Goal: Information Seeking & Learning: Learn about a topic

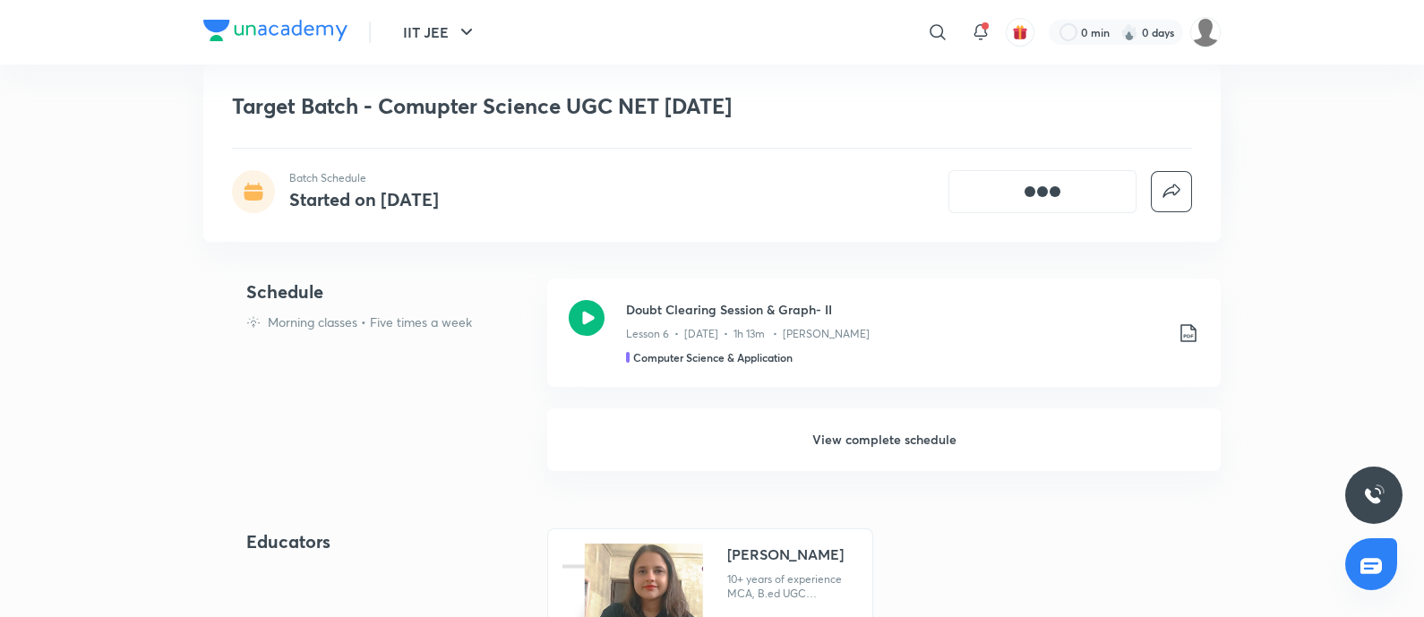
scroll to position [443, 0]
click at [922, 445] on h6 "View complete schedule" at bounding box center [884, 439] width 674 height 63
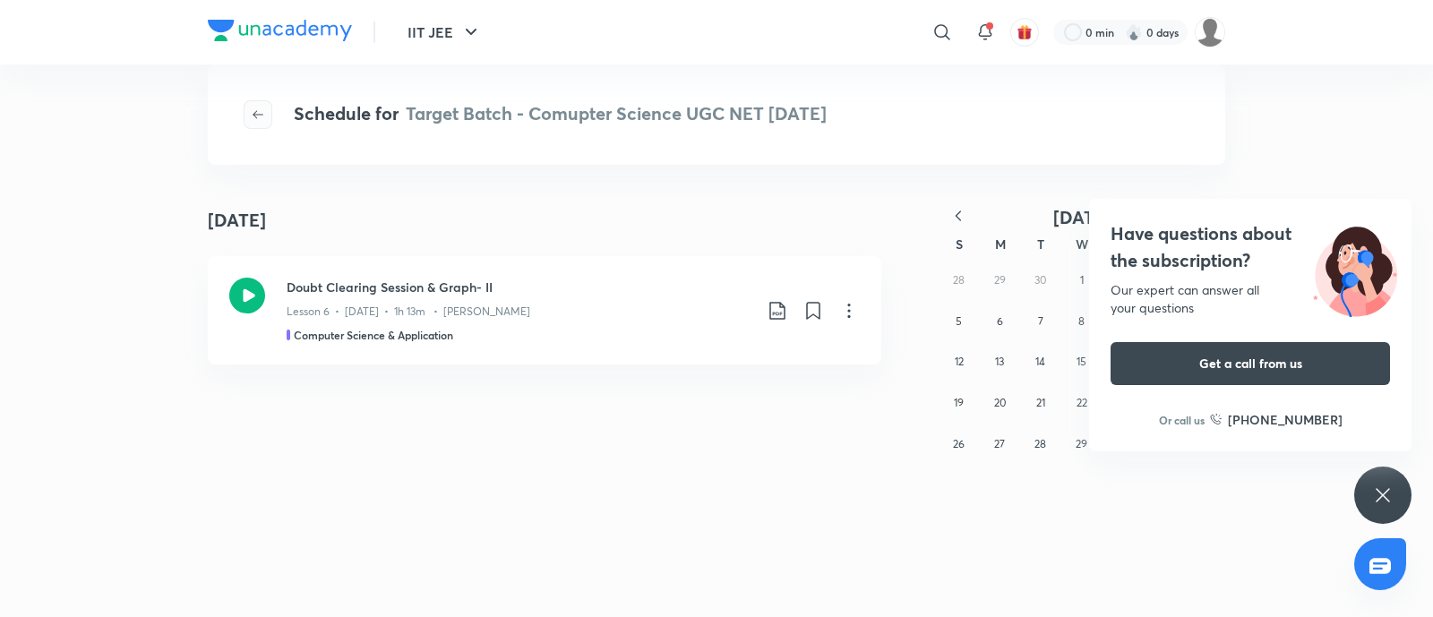
click at [247, 117] on span "button" at bounding box center [258, 114] width 27 height 14
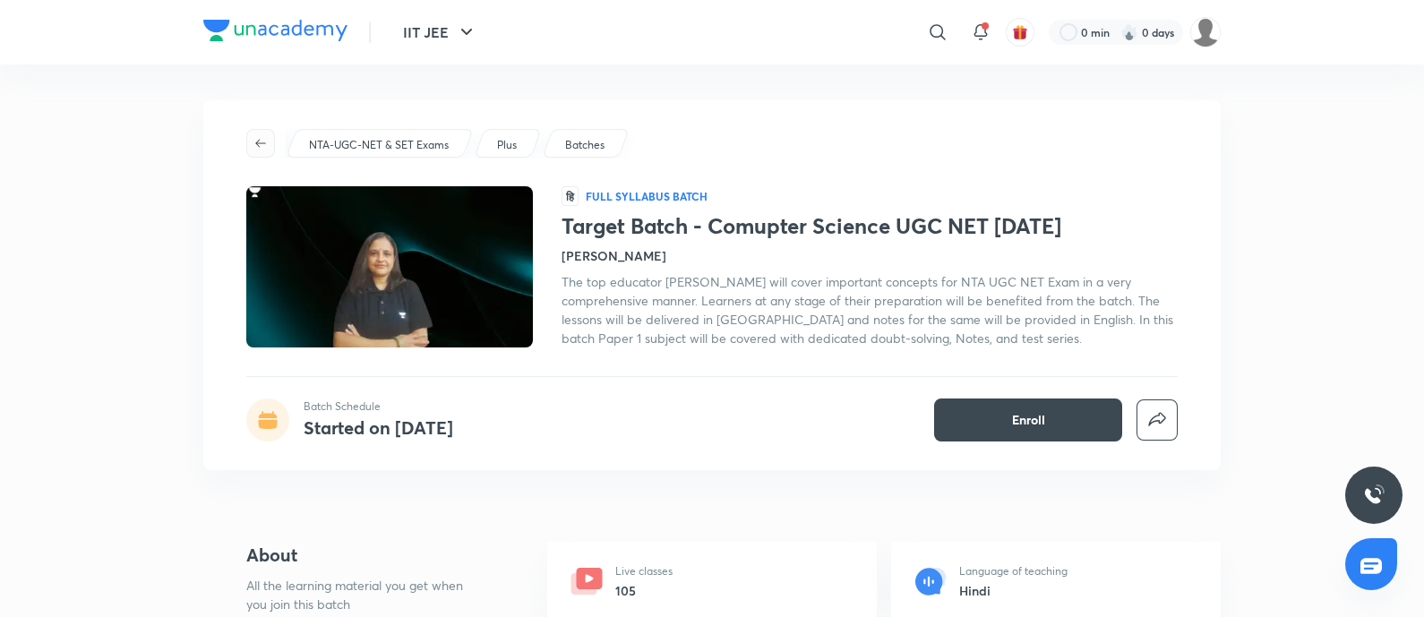
click at [255, 131] on button "button" at bounding box center [260, 143] width 29 height 29
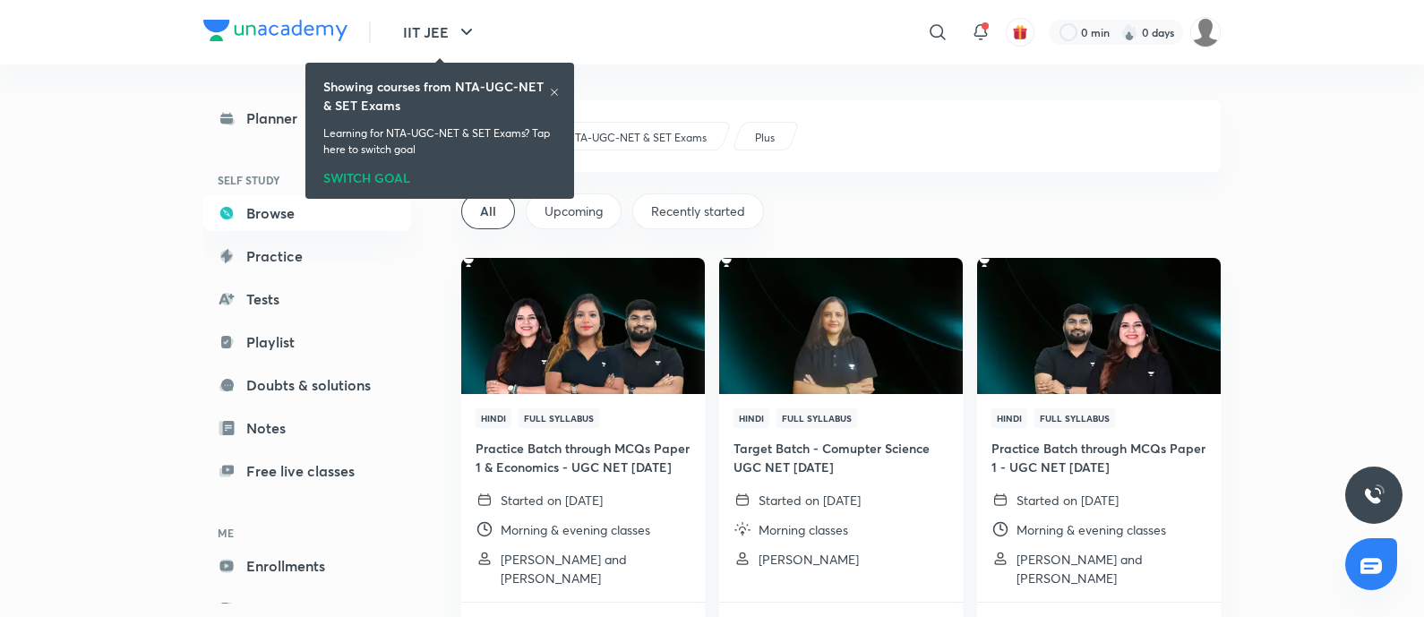
click at [556, 87] on icon at bounding box center [554, 92] width 11 height 11
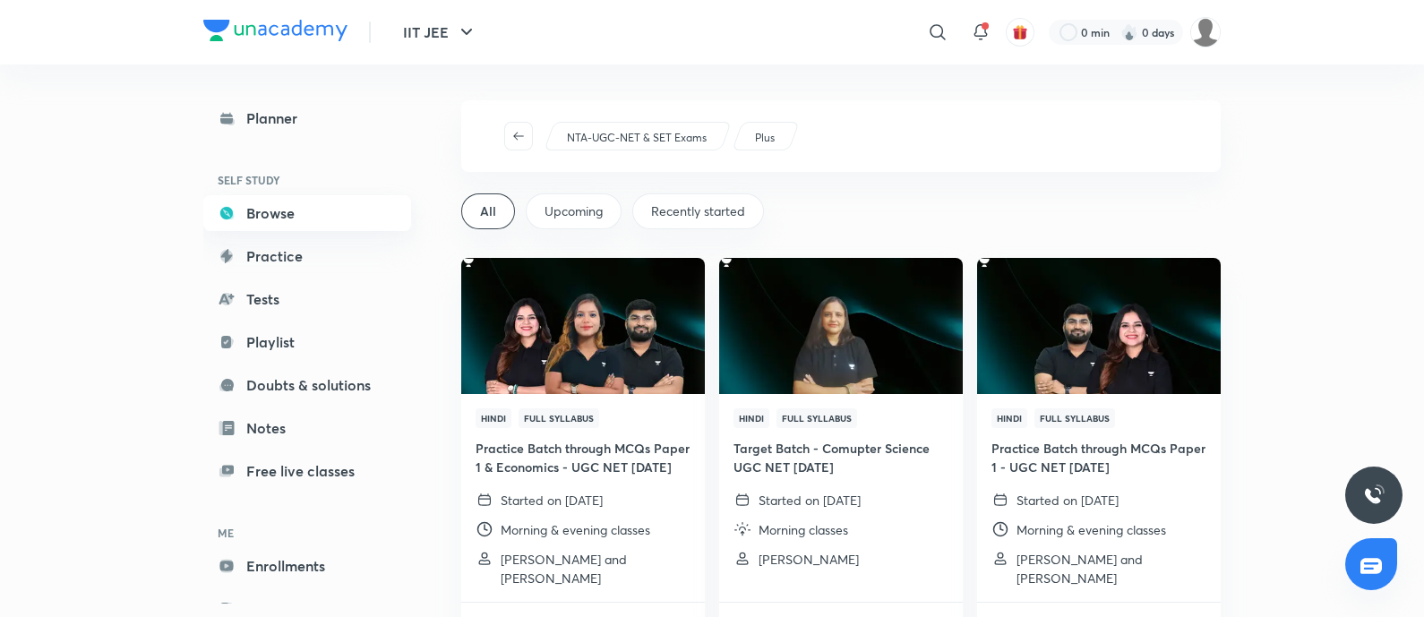
click at [340, 213] on link "Browse" at bounding box center [307, 213] width 208 height 36
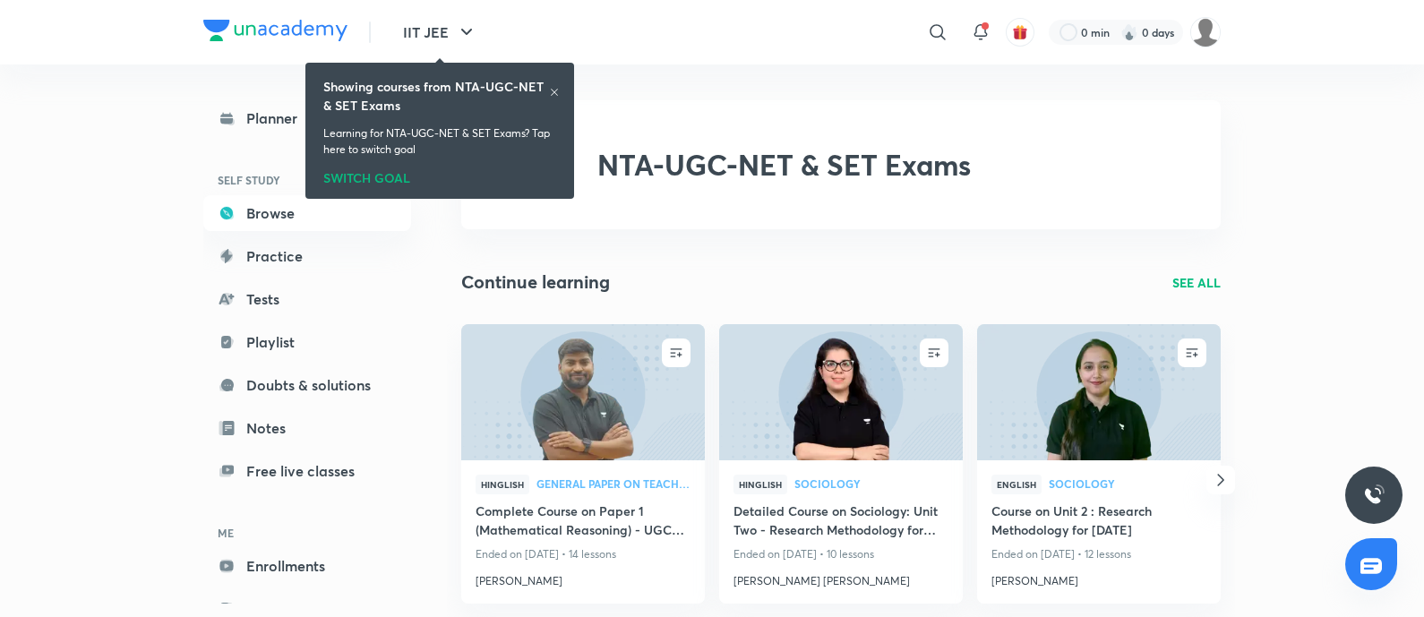
click at [555, 96] on icon at bounding box center [554, 92] width 11 height 11
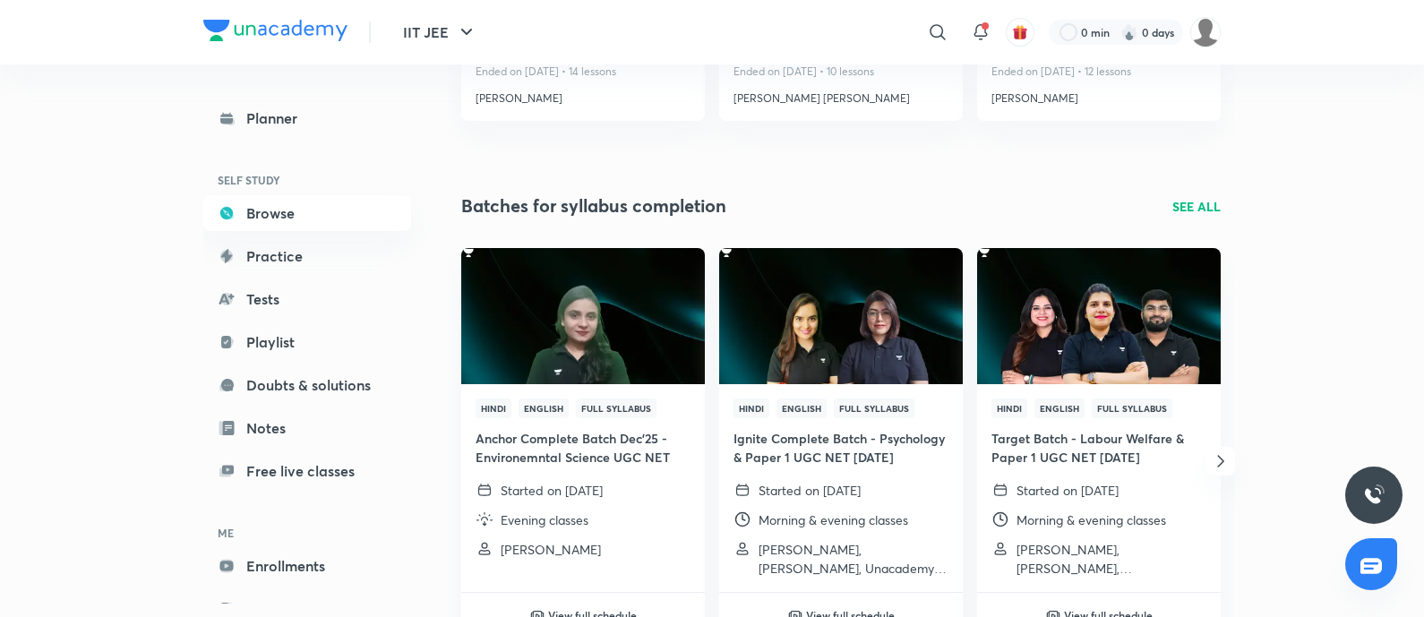
scroll to position [488, 0]
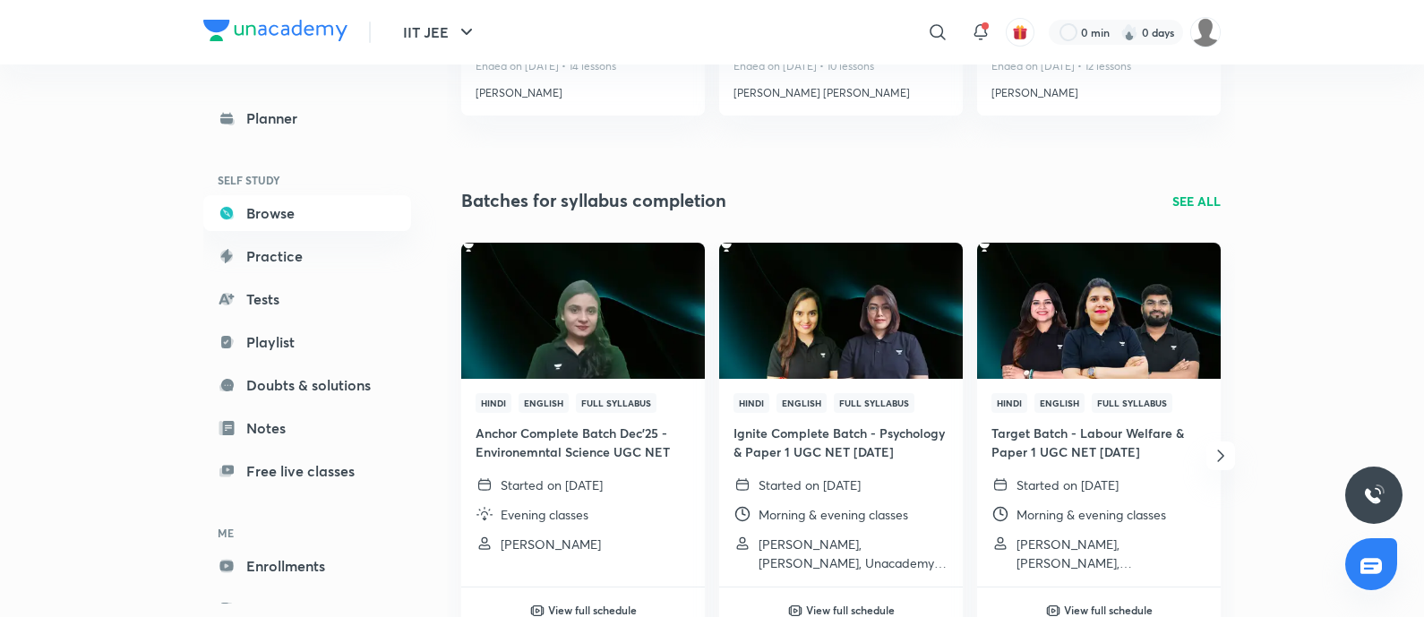
click at [1190, 207] on p "SEE ALL" at bounding box center [1197, 201] width 48 height 19
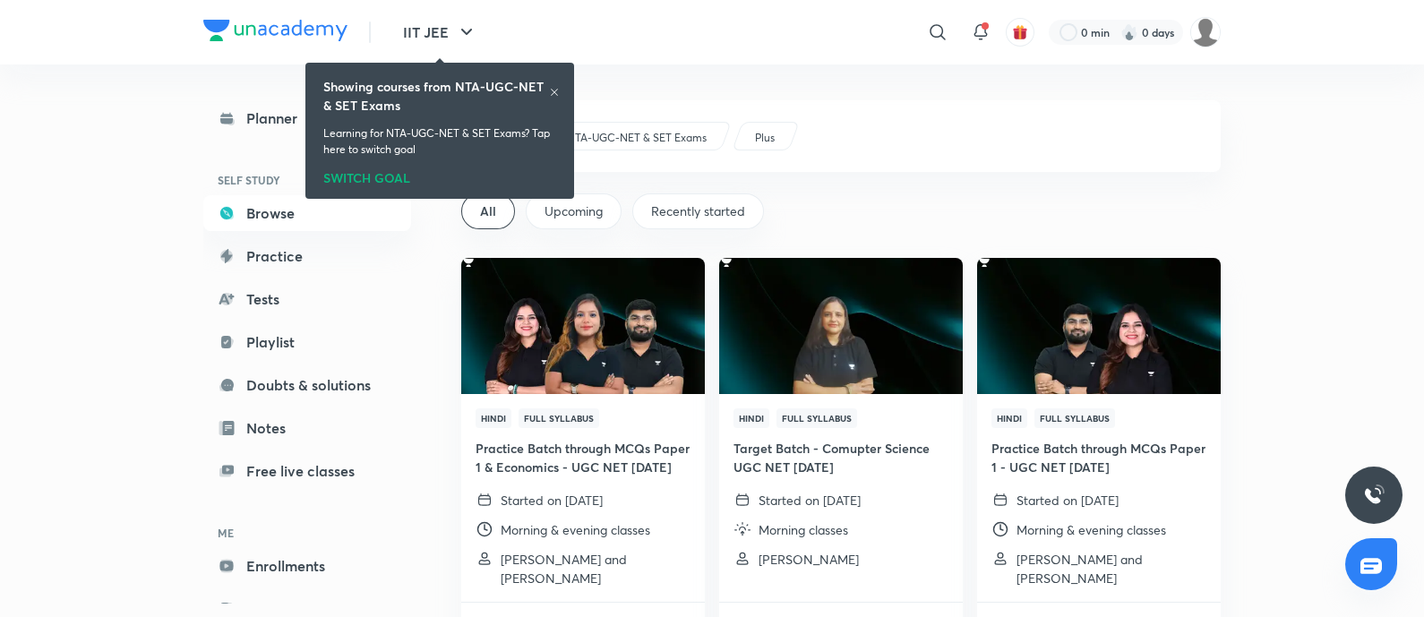
click at [563, 82] on div "Showing courses from NTA-UGC-NET & SET Exams Learning for NTA-UGC-NET & SET Exa…" at bounding box center [440, 130] width 254 height 129
click at [559, 93] on icon at bounding box center [554, 92] width 11 height 11
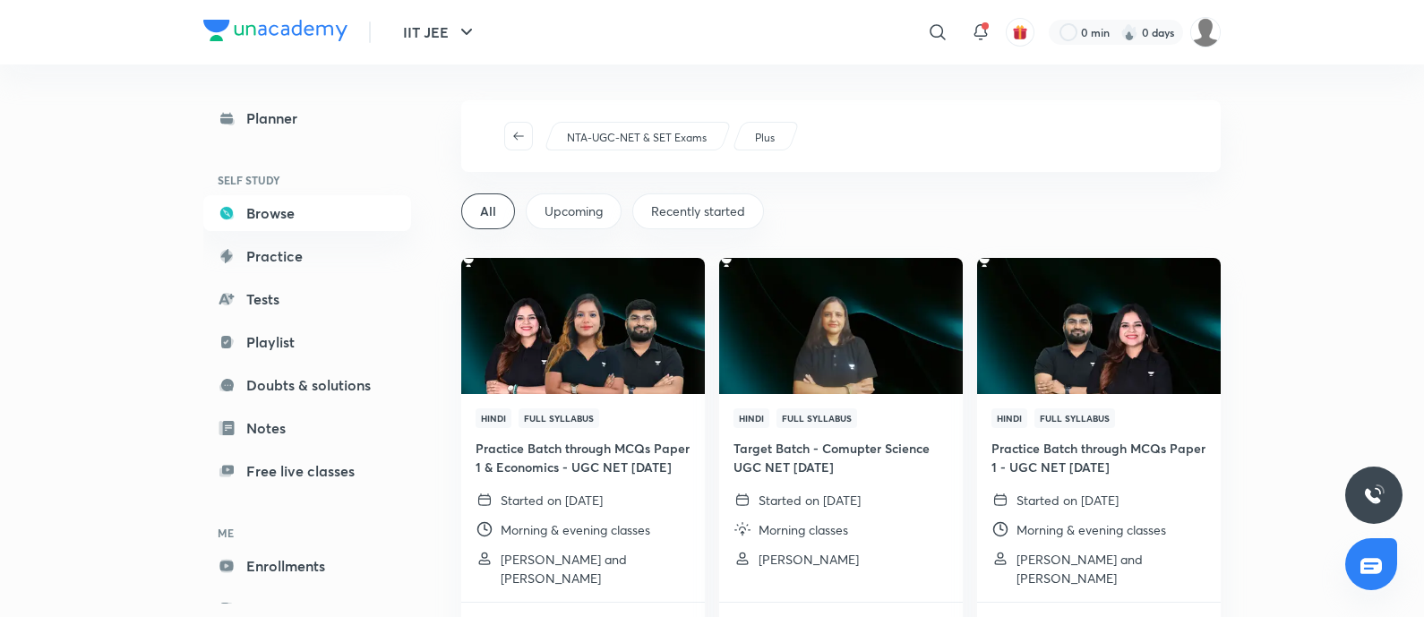
click at [587, 225] on div "Upcoming" at bounding box center [574, 211] width 96 height 36
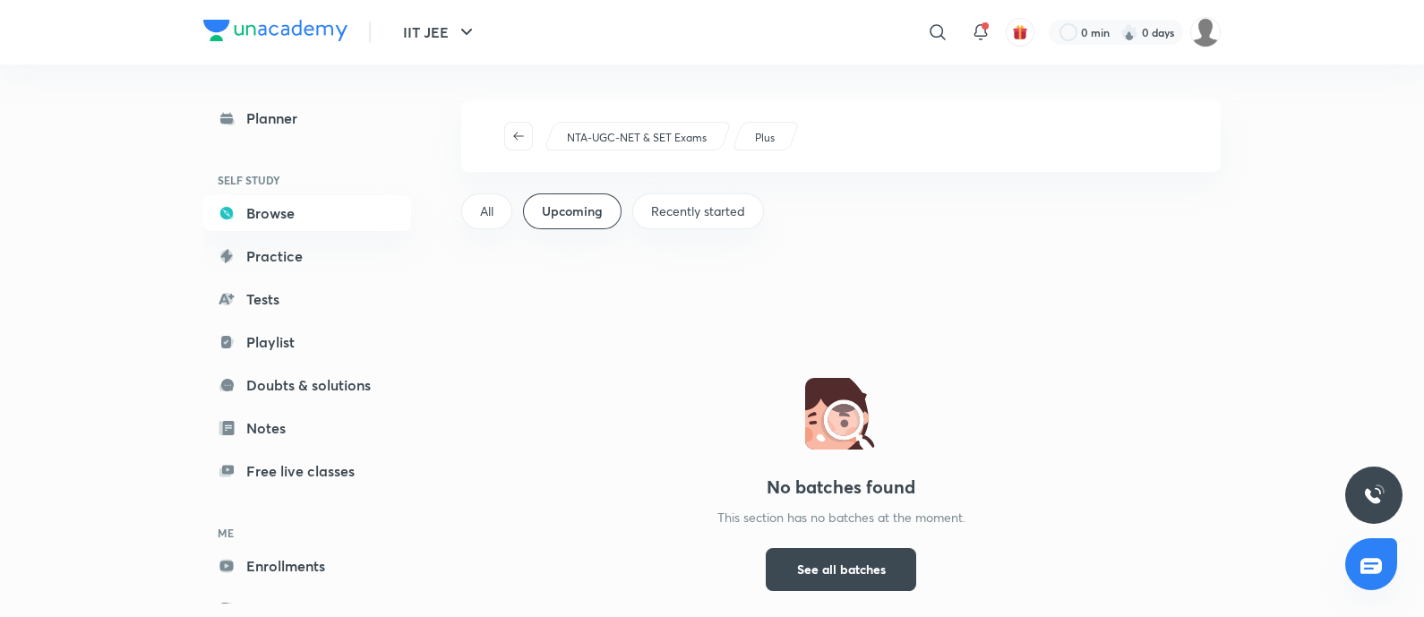
scroll to position [101, 0]
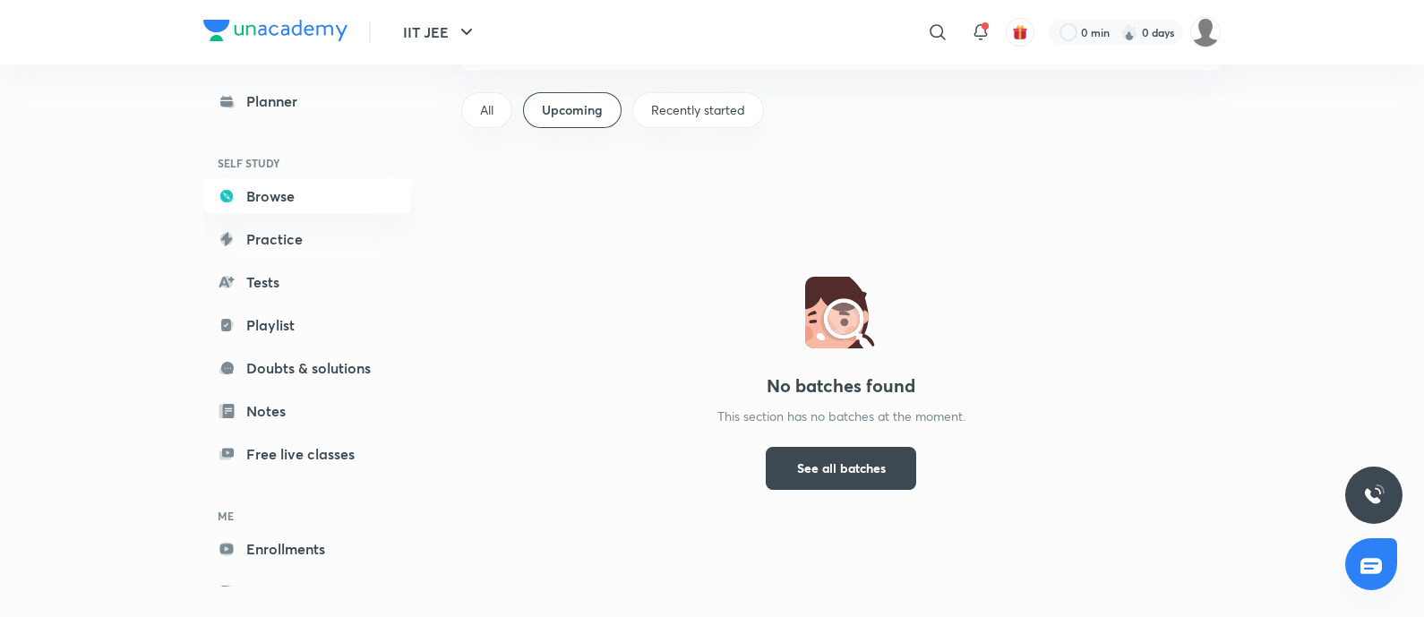
click at [696, 102] on span "Recently started" at bounding box center [698, 110] width 94 height 18
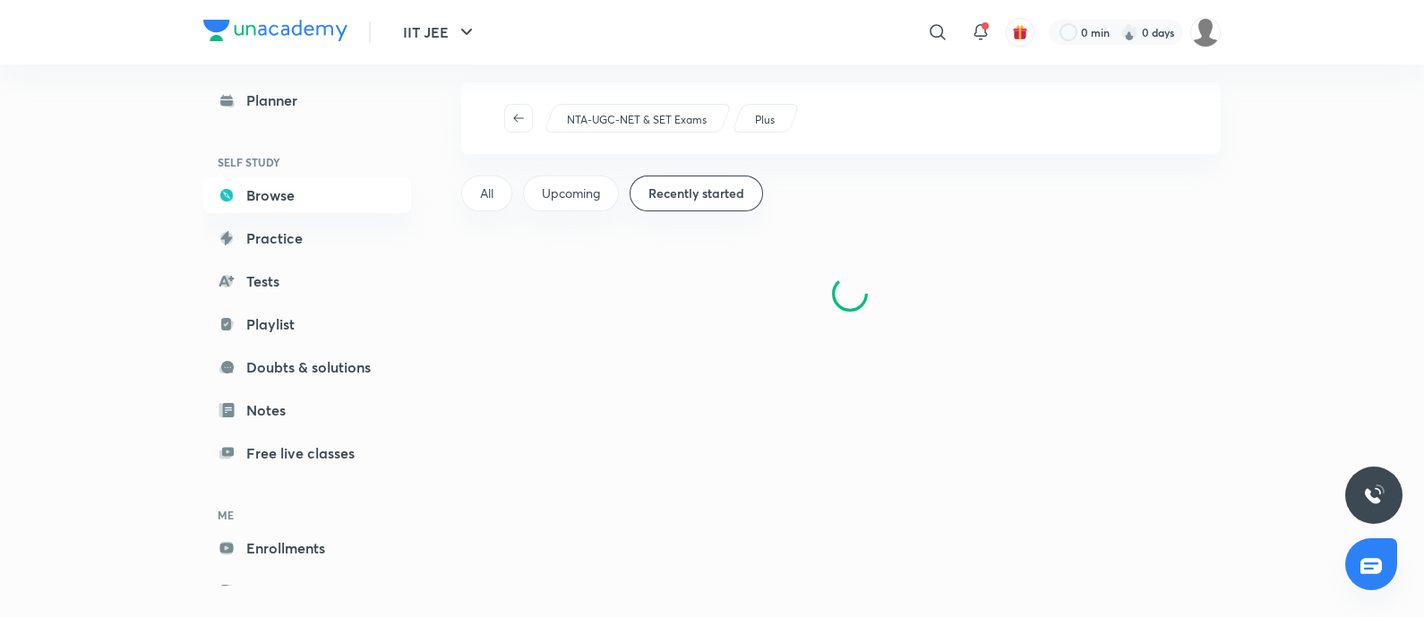
scroll to position [69, 0]
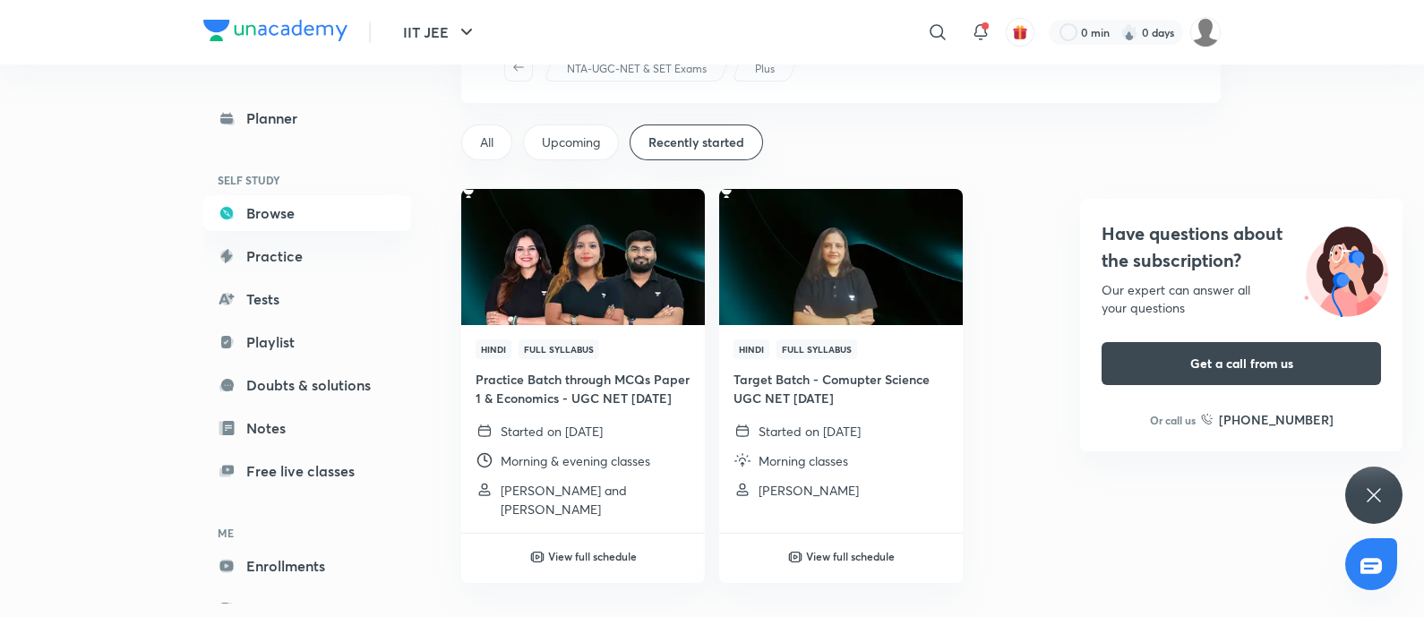
click at [1355, 495] on div "Have questions about the subscription? Our expert can answer all your questions…" at bounding box center [1374, 495] width 57 height 57
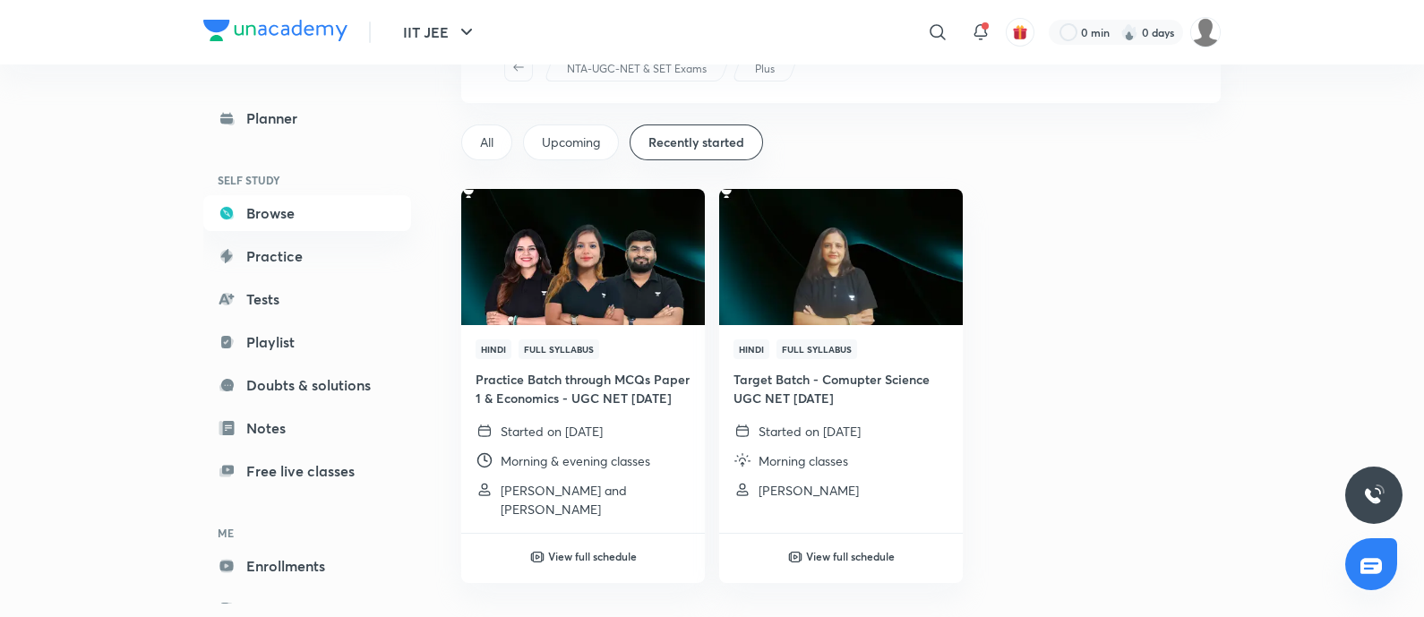
click at [1102, 322] on div "NTA-UGC-NET & SET Exams Plus All Upcoming Recently started Hindi Full Syllabus …" at bounding box center [841, 317] width 760 height 573
